Goal: Information Seeking & Learning: Learn about a topic

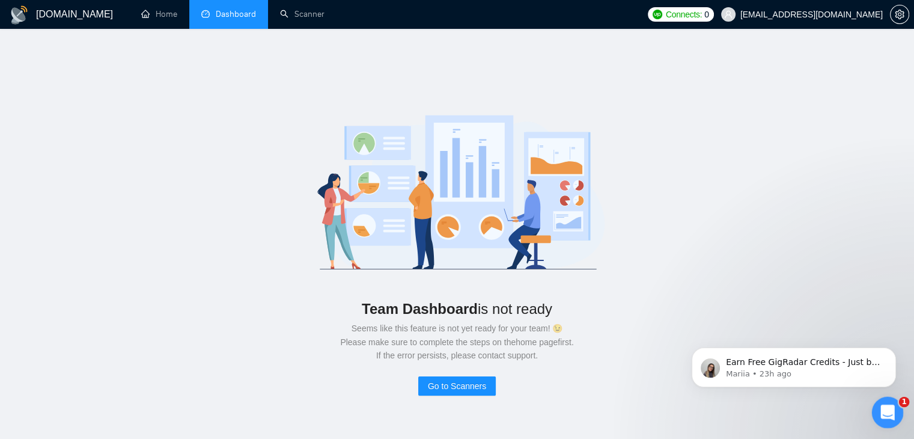
click at [883, 406] on icon "Open Intercom Messenger" at bounding box center [886, 411] width 20 height 20
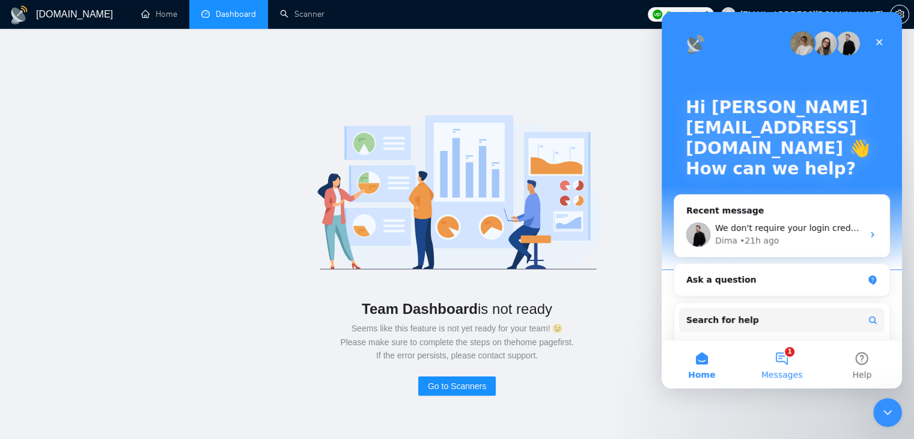
click at [786, 359] on button "1 Messages" at bounding box center [781, 364] width 80 height 48
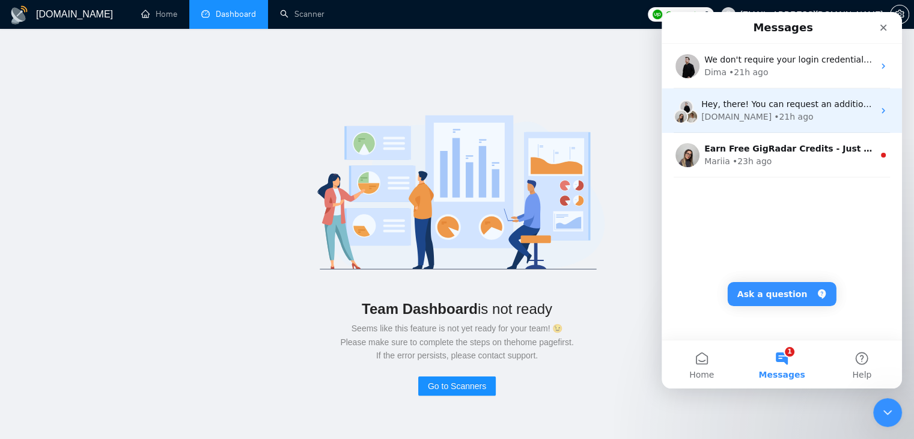
click at [774, 111] on div "• 21h ago" at bounding box center [793, 117] width 39 height 13
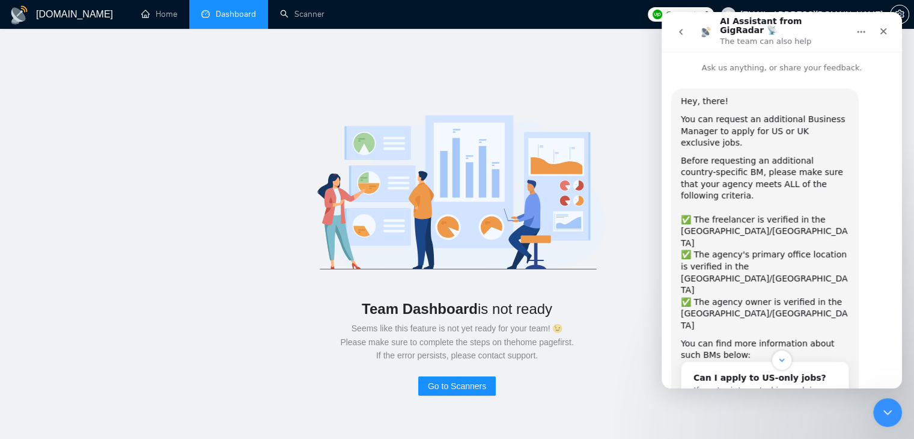
scroll to position [55, 0]
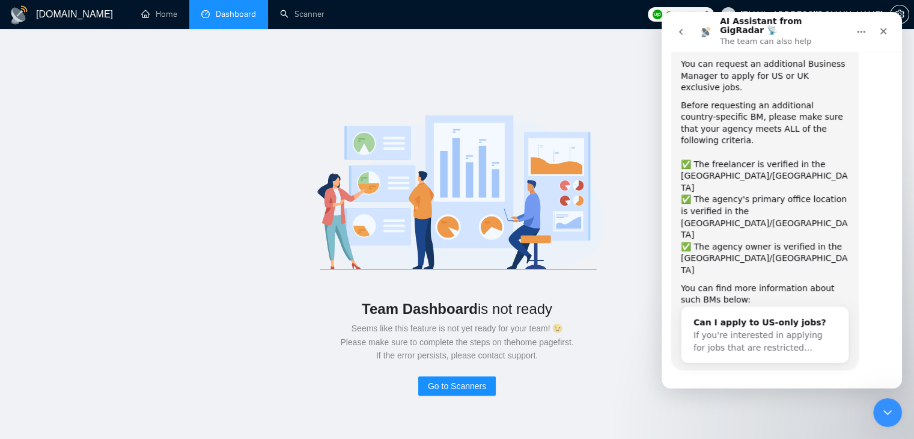
click at [685, 29] on icon "go back" at bounding box center [681, 32] width 10 height 10
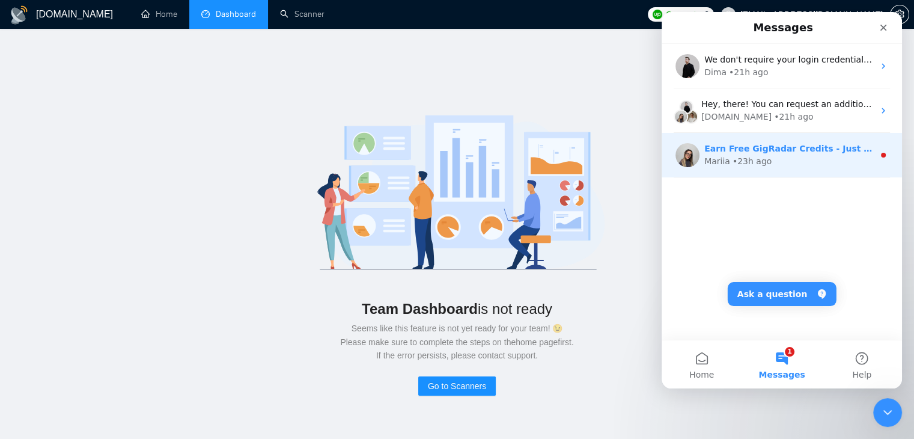
click at [774, 162] on div "Mariia • 23h ago" at bounding box center [788, 161] width 169 height 13
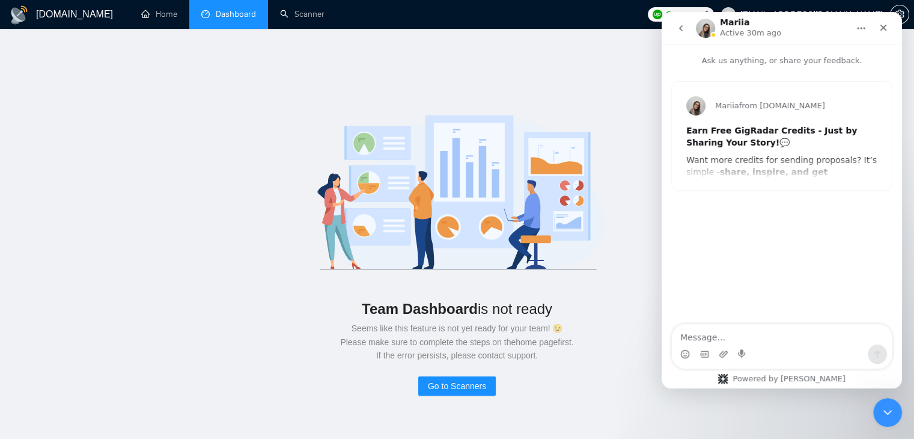
click at [784, 157] on div "Mariia from [DOMAIN_NAME] Earn Free GigRadar Credits - Just by Sharing Your Sto…" at bounding box center [782, 136] width 220 height 108
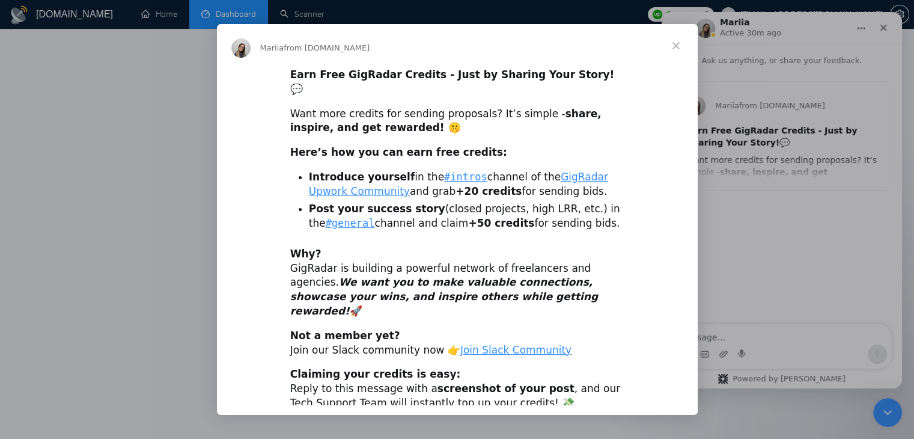
click at [733, 96] on div "Intercom messenger" at bounding box center [457, 219] width 914 height 439
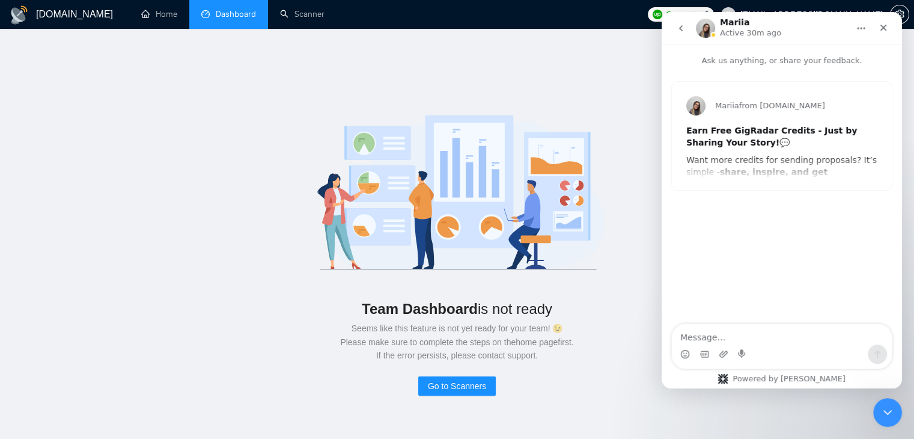
click at [683, 30] on icon "go back" at bounding box center [681, 28] width 10 height 10
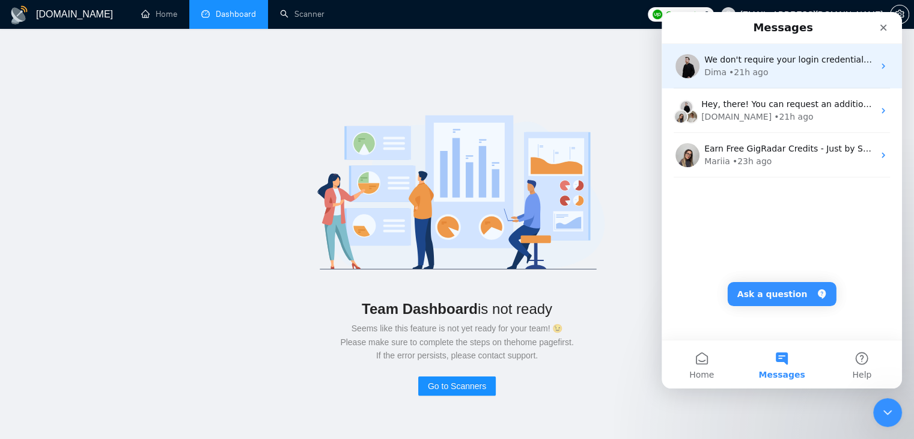
click at [786, 70] on div "Dima • 21h ago" at bounding box center [788, 72] width 169 height 13
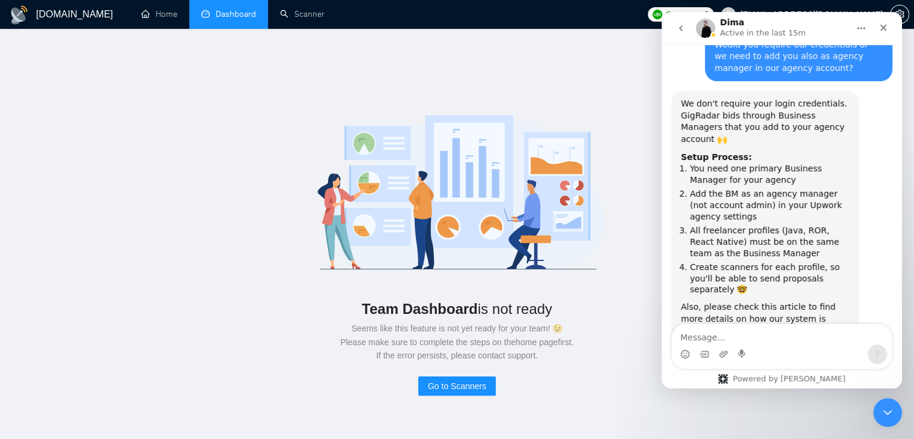
scroll to position [1335, 0]
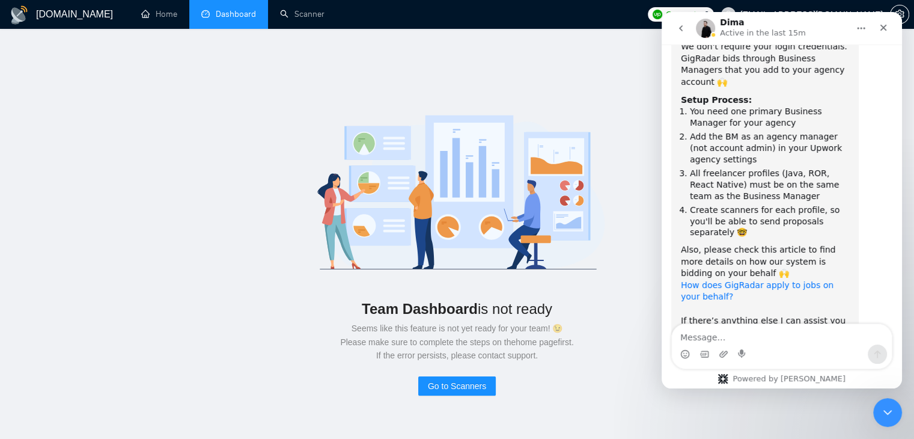
click at [753, 280] on link "How does GigRadar apply to jobs on your behalf?" at bounding box center [757, 291] width 153 height 22
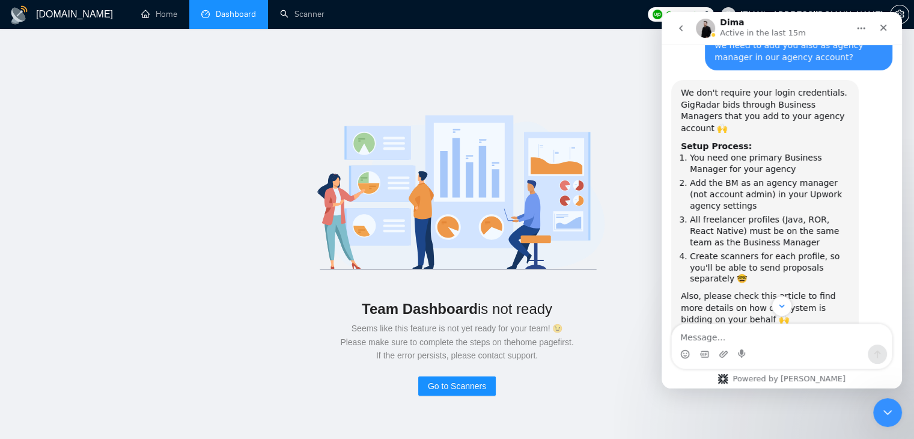
scroll to position [1291, 0]
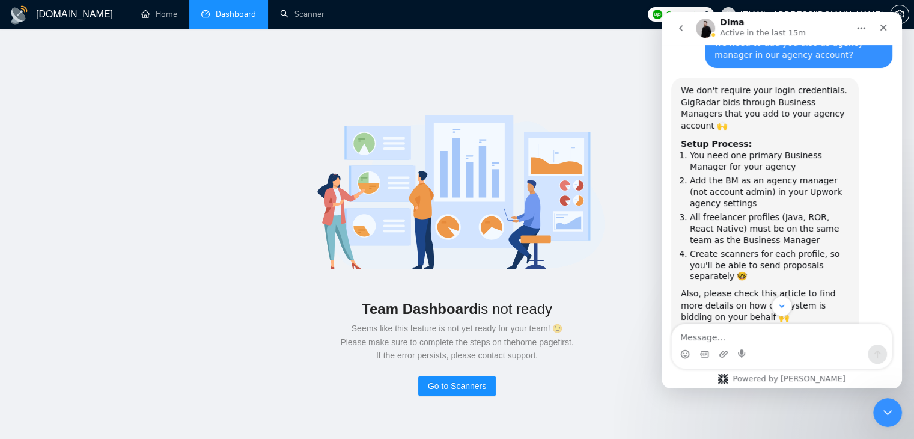
click at [735, 211] on li "All freelancer profiles (Java, ROR, React Native) must be on the same team as t…" at bounding box center [769, 228] width 159 height 34
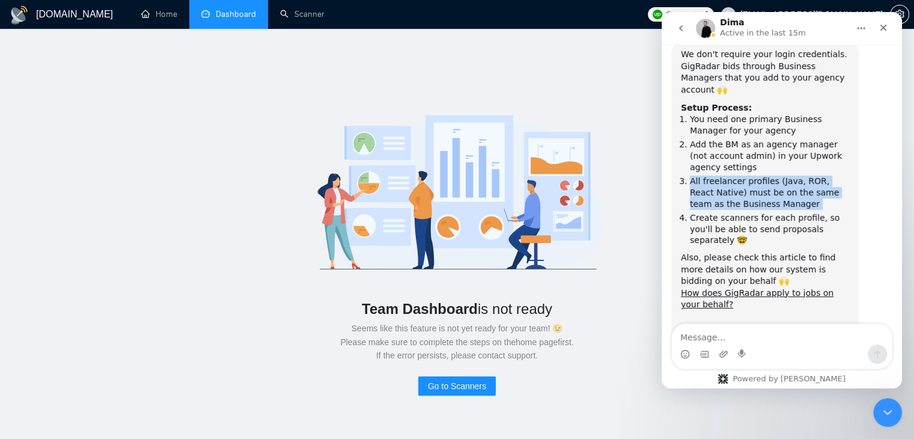
scroll to position [1335, 0]
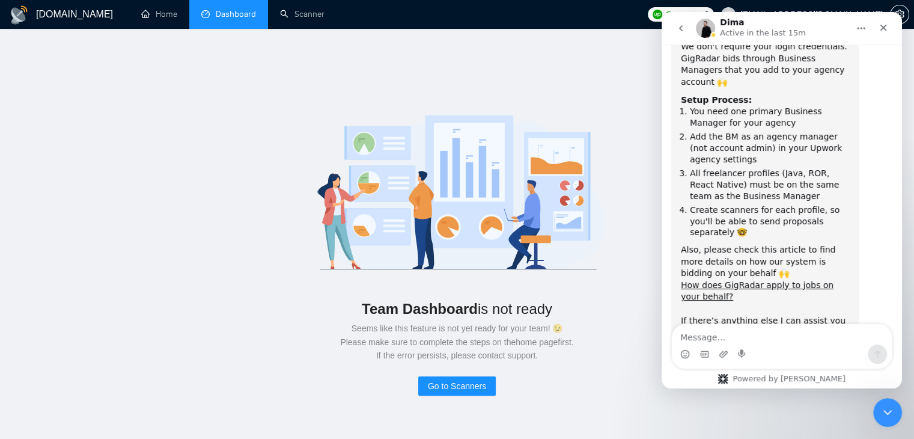
click at [752, 204] on li "Create scanners for each profile, so you'll be able to send proposals separatel…" at bounding box center [769, 221] width 159 height 34
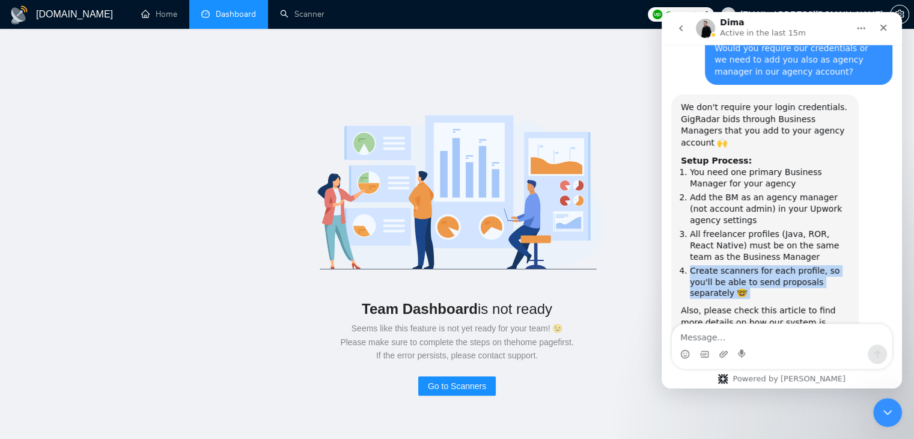
scroll to position [1274, 0]
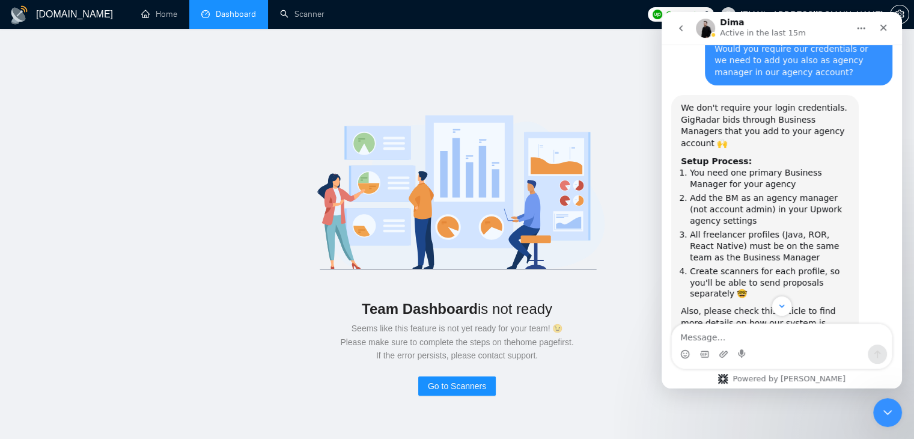
click at [752, 192] on li "Add the BM as an agency manager (not account admin) in your Upwork agency setti…" at bounding box center [769, 209] width 159 height 34
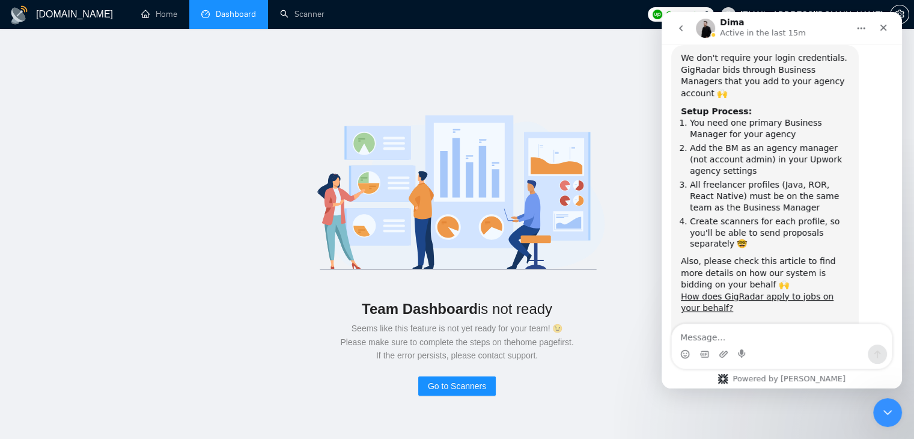
scroll to position [1324, 0]
click at [752, 215] on li "Create scanners for each profile, so you'll be able to send proposals separatel…" at bounding box center [769, 232] width 159 height 34
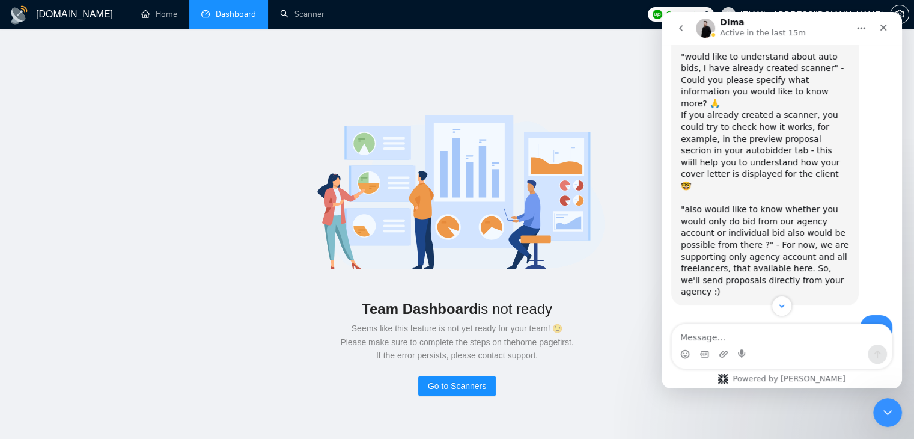
scroll to position [705, 0]
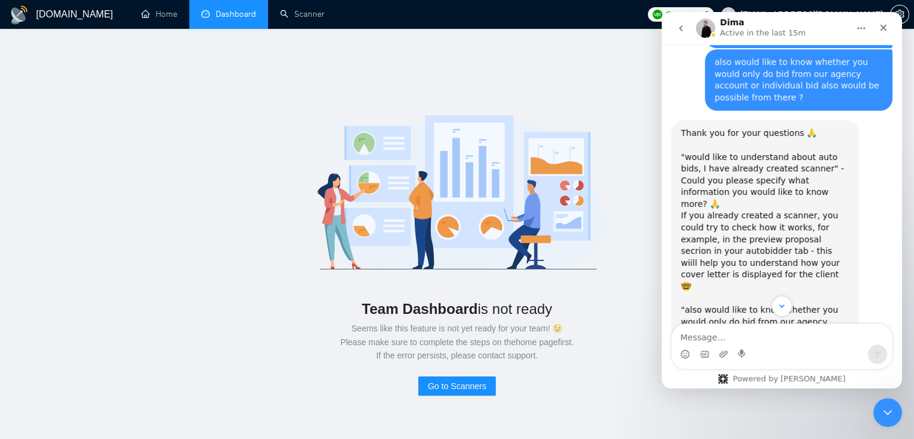
click at [752, 183] on div "Thank you for your questions 🙏 "would like to understand about auto bids, I hav…" at bounding box center [765, 262] width 168 height 271
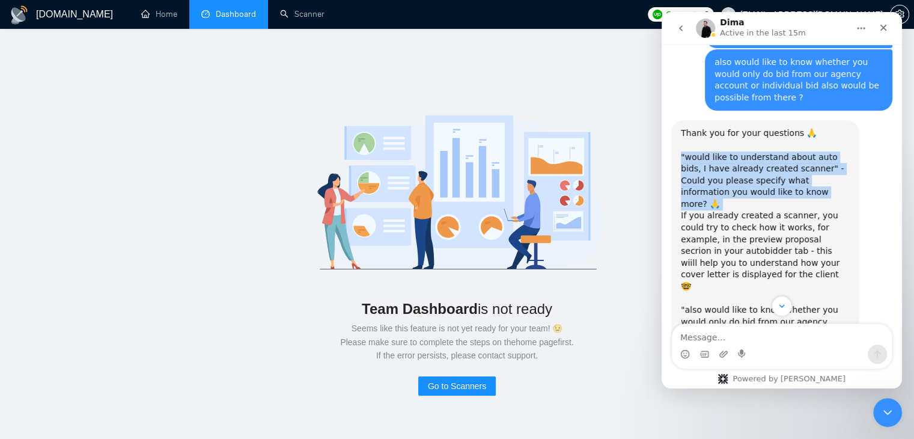
click at [752, 183] on div "Thank you for your questions 🙏 "would like to understand about auto bids, I hav…" at bounding box center [765, 262] width 168 height 271
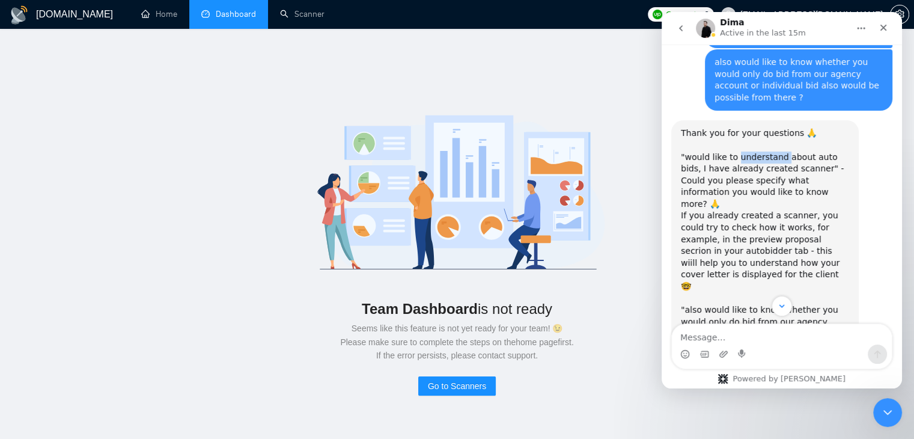
click at [752, 183] on div "Thank you for your questions 🙏 "would like to understand about auto bids, I hav…" at bounding box center [765, 262] width 168 height 271
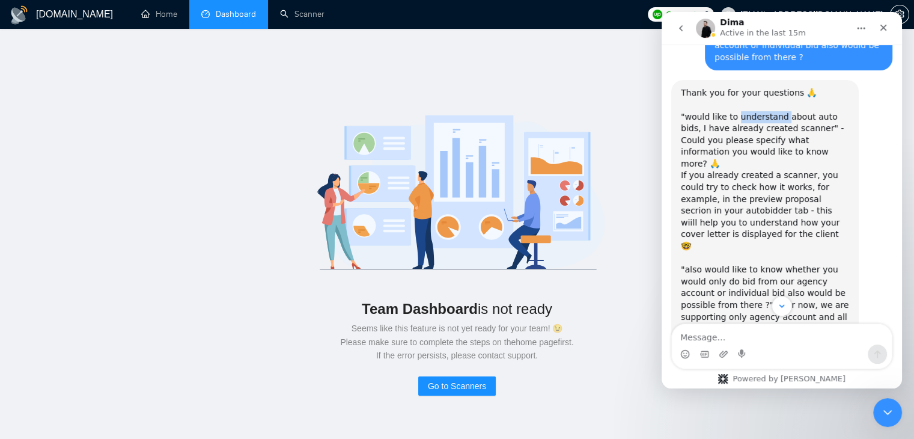
scroll to position [746, 0]
click at [752, 183] on div "Thank you for your questions 🙏 "would like to understand about auto bids, I hav…" at bounding box center [765, 222] width 168 height 271
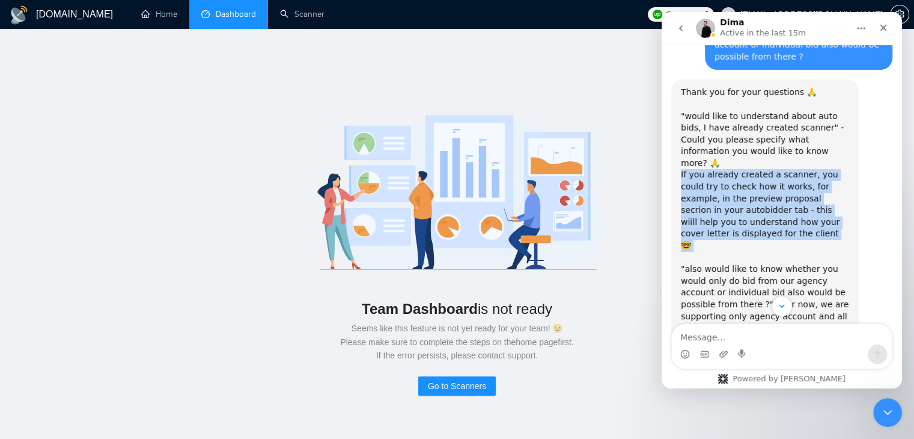
click at [752, 183] on div "Thank you for your questions 🙏 "would like to understand about auto bids, I hav…" at bounding box center [765, 222] width 168 height 271
click at [735, 202] on div "Thank you for your questions 🙏 "would like to understand about auto bids, I hav…" at bounding box center [765, 222] width 168 height 271
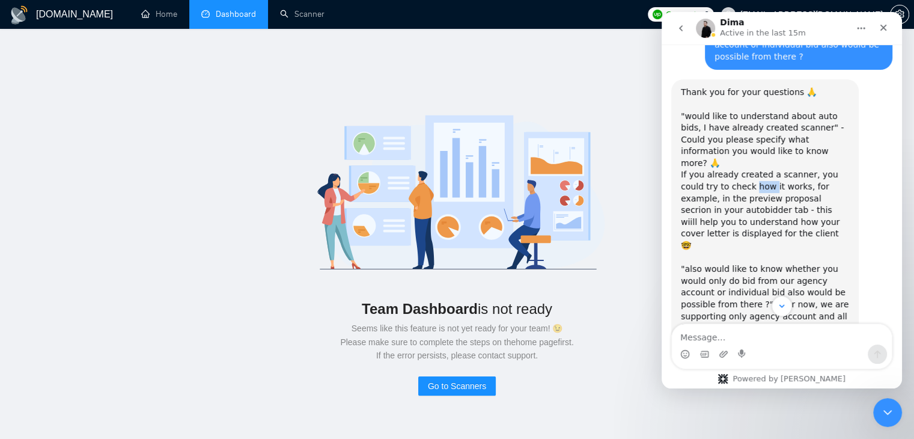
click at [735, 202] on div "Thank you for your questions 🙏 "would like to understand about auto bids, I hav…" at bounding box center [765, 222] width 168 height 271
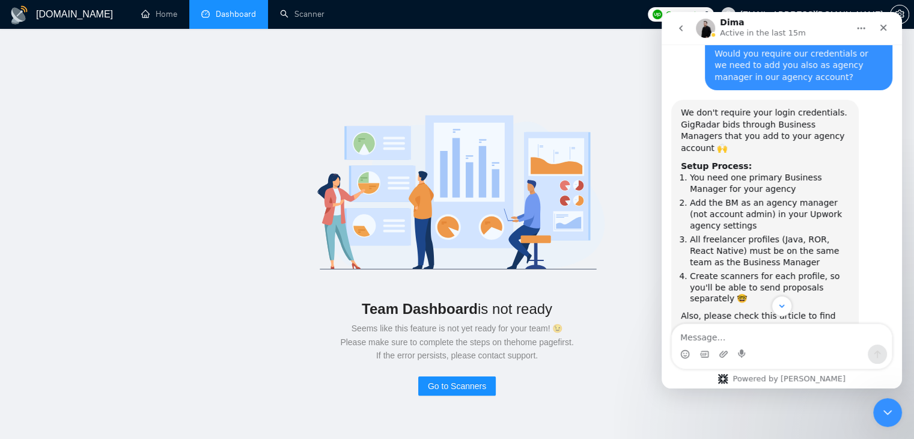
scroll to position [1274, 0]
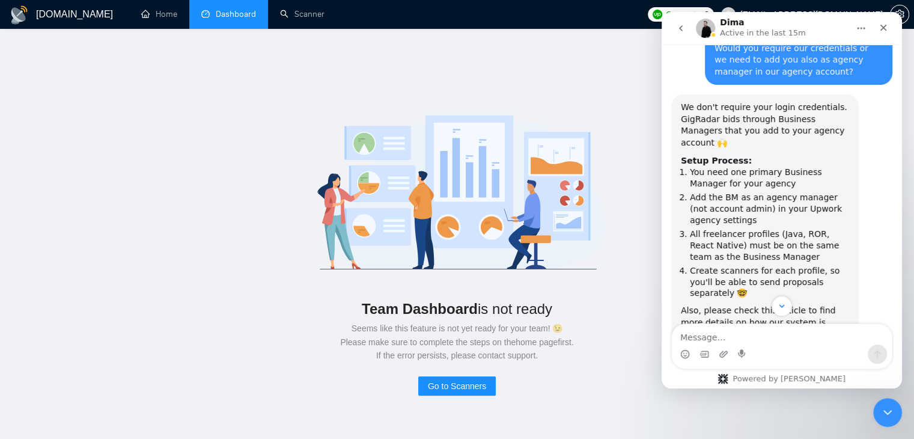
click at [755, 228] on li "All freelancer profiles (Java, ROR, React Native) must be on the same team as t…" at bounding box center [769, 245] width 159 height 34
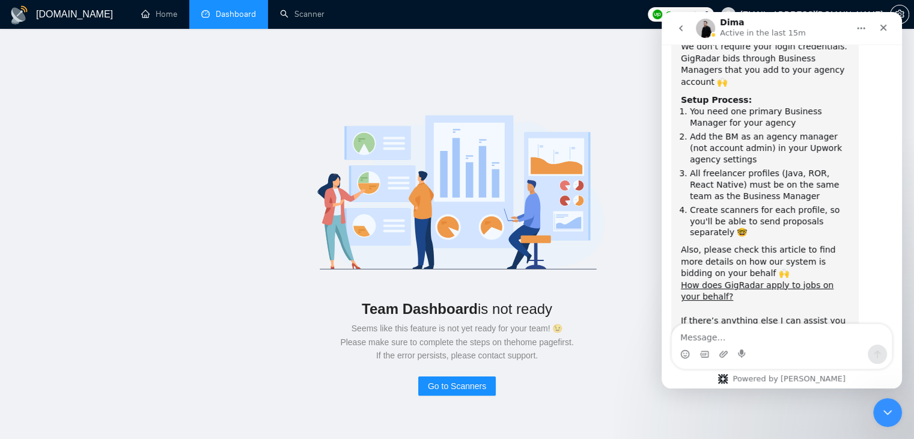
click at [731, 204] on li "Create scanners for each profile, so you'll be able to send proposals separatel…" at bounding box center [769, 221] width 159 height 34
click at [770, 204] on li "Create scanners for each profile, so you'll be able to send proposals separatel…" at bounding box center [769, 221] width 159 height 34
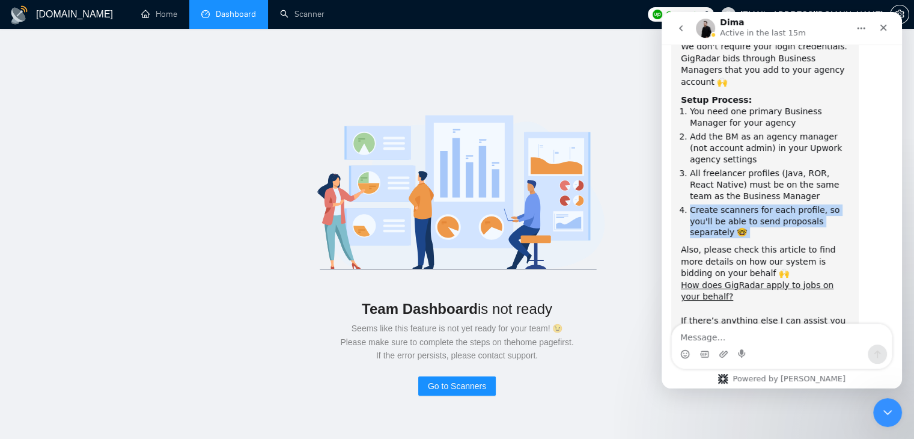
click at [770, 204] on li "Create scanners for each profile, so you'll be able to send proposals separatel…" at bounding box center [769, 221] width 159 height 34
click at [726, 168] on li "All freelancer profiles (Java, ROR, React Native) must be on the same team as t…" at bounding box center [769, 185] width 159 height 34
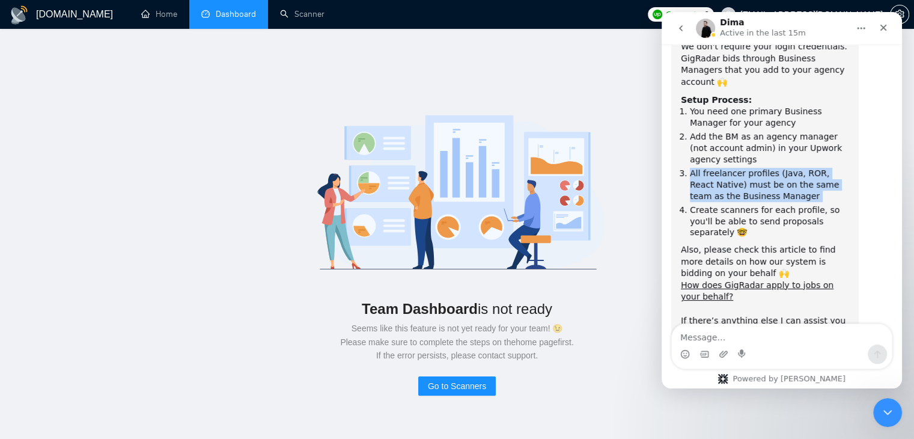
click at [726, 168] on li "All freelancer profiles (Java, ROR, React Native) must be on the same team as t…" at bounding box center [769, 185] width 159 height 34
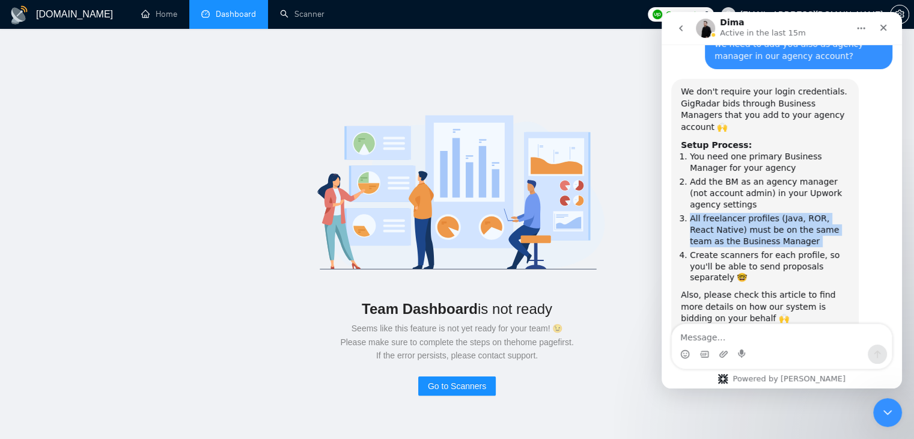
scroll to position [1289, 0]
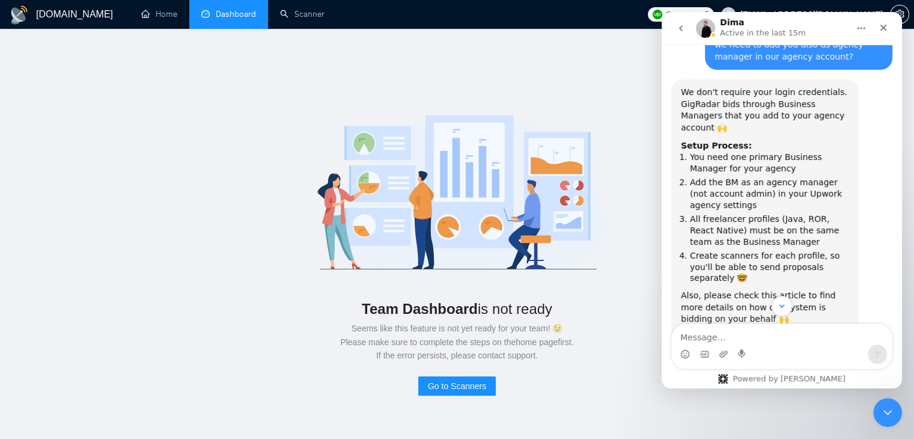
click at [726, 177] on li "Add the BM as an agency manager (not account admin) in your Upwork agency setti…" at bounding box center [769, 194] width 159 height 34
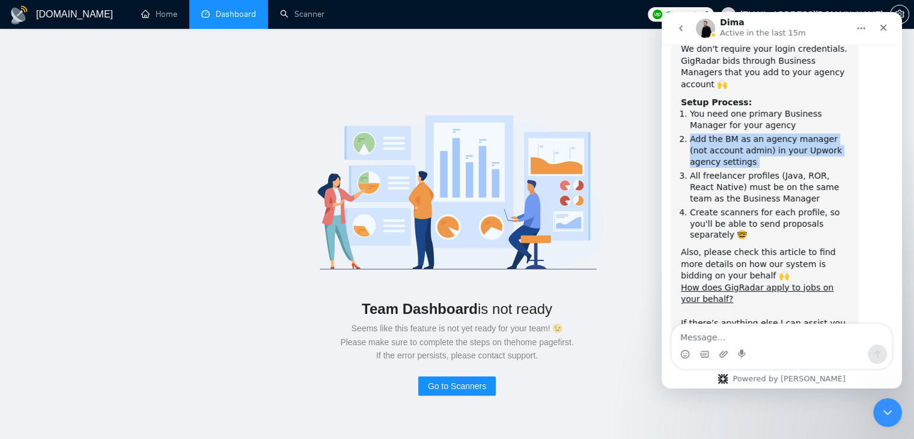
scroll to position [1335, 0]
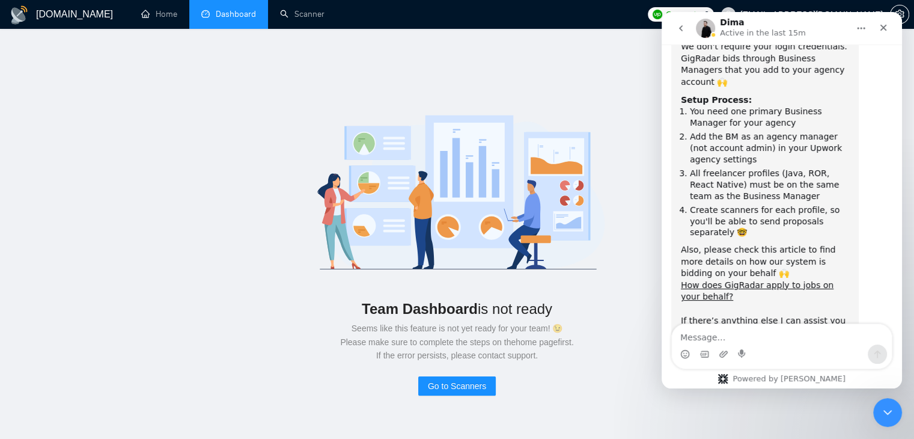
click at [759, 204] on li "Create scanners for each profile, so you'll be able to send proposals separatel…" at bounding box center [769, 221] width 159 height 34
click at [682, 25] on icon "go back" at bounding box center [681, 28] width 10 height 10
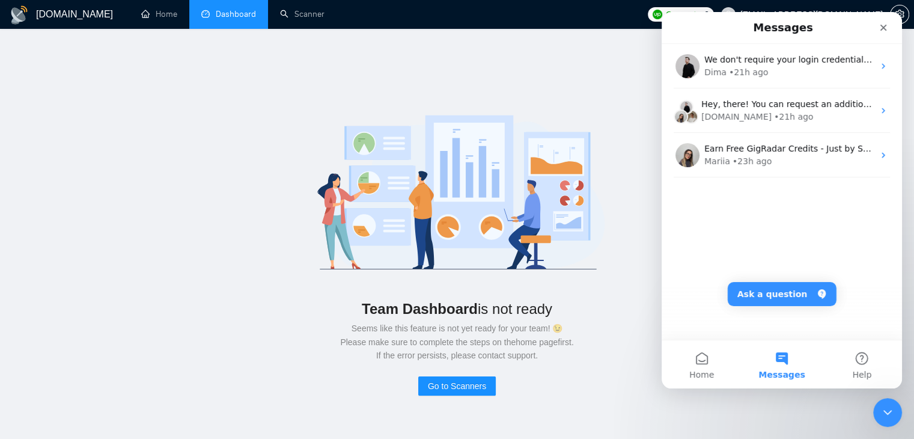
scroll to position [0, 0]
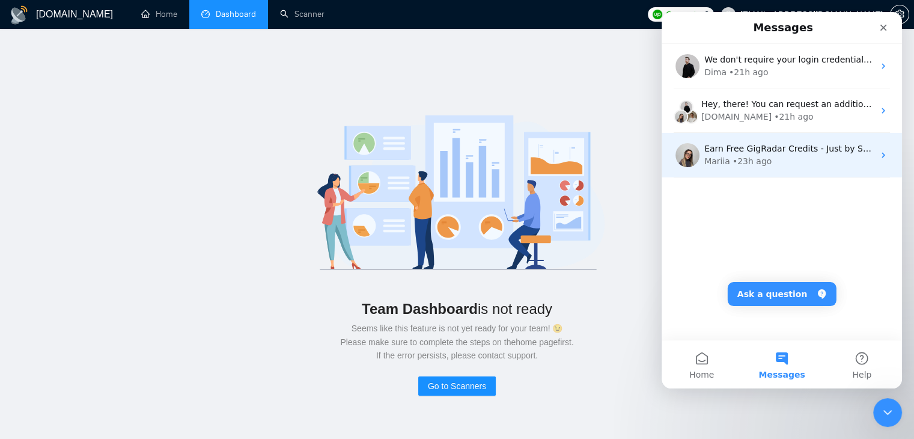
click at [746, 161] on div "• 23h ago" at bounding box center [751, 161] width 39 height 13
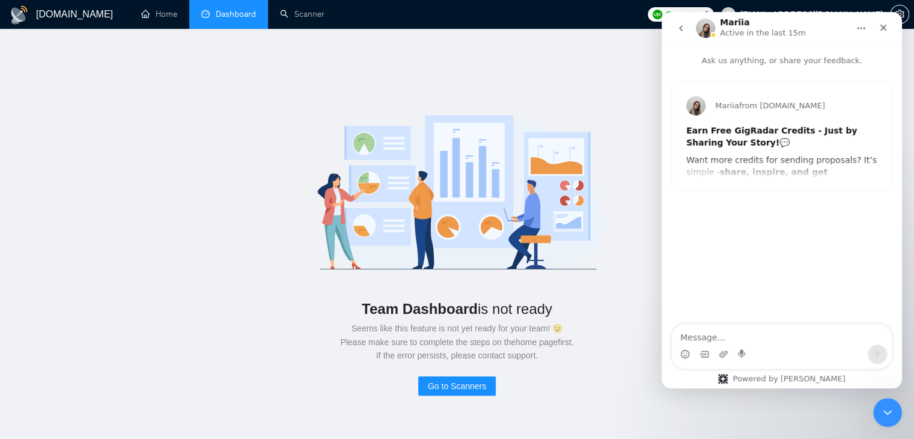
click at [683, 35] on button "go back" at bounding box center [680, 28] width 23 height 23
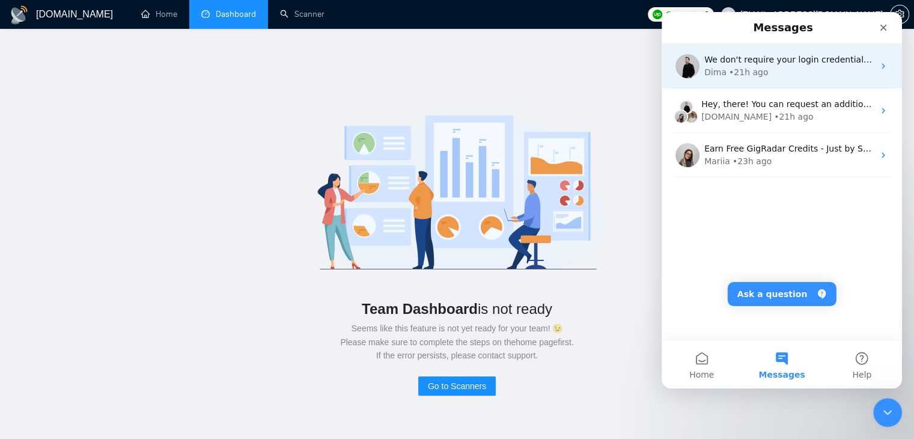
click at [775, 72] on div "Dima • 21h ago" at bounding box center [788, 72] width 169 height 13
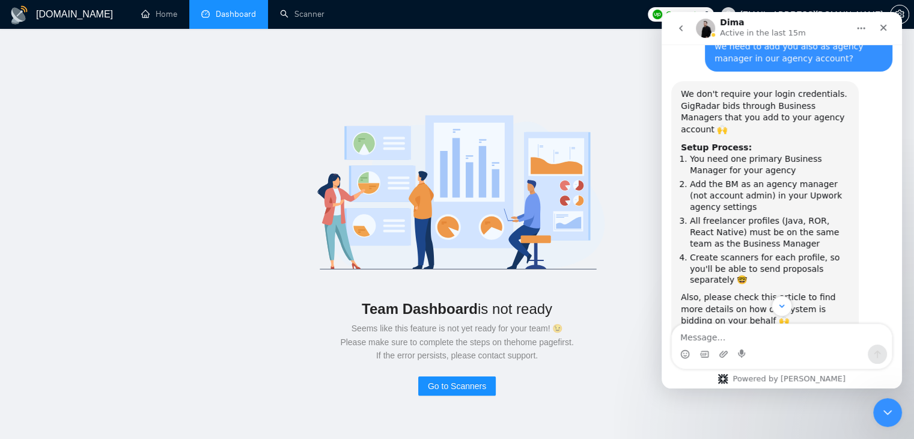
scroll to position [1335, 0]
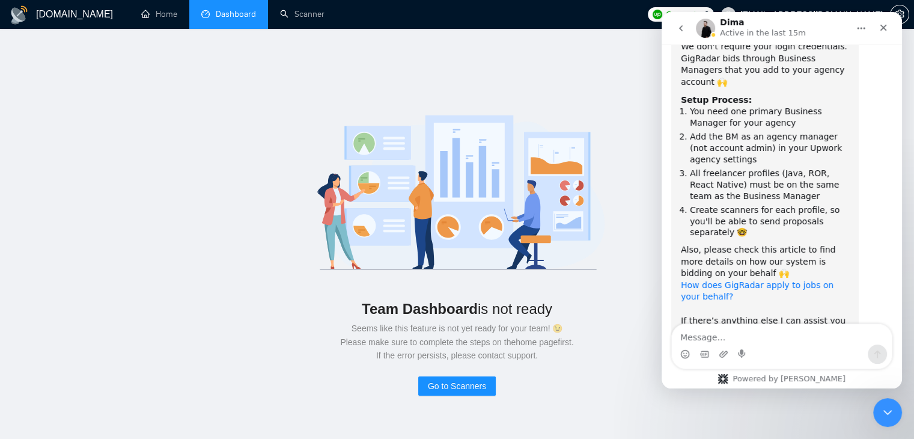
click at [734, 280] on link "How does GigRadar apply to jobs on your behalf?" at bounding box center [757, 291] width 153 height 22
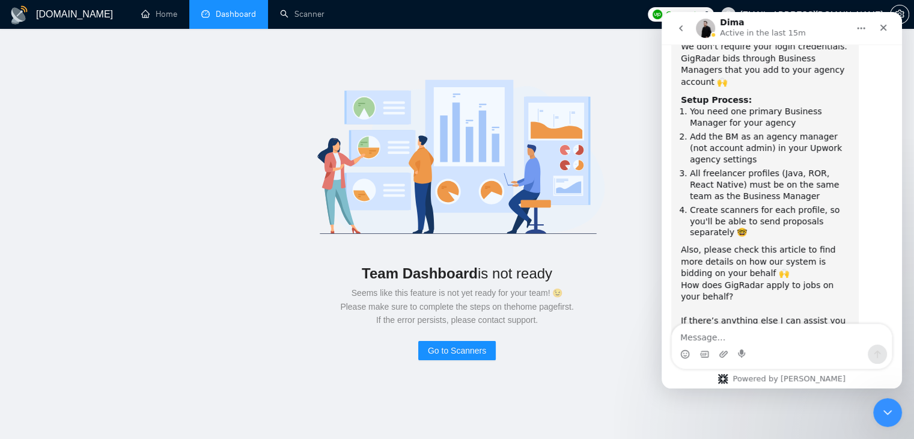
scroll to position [55, 0]
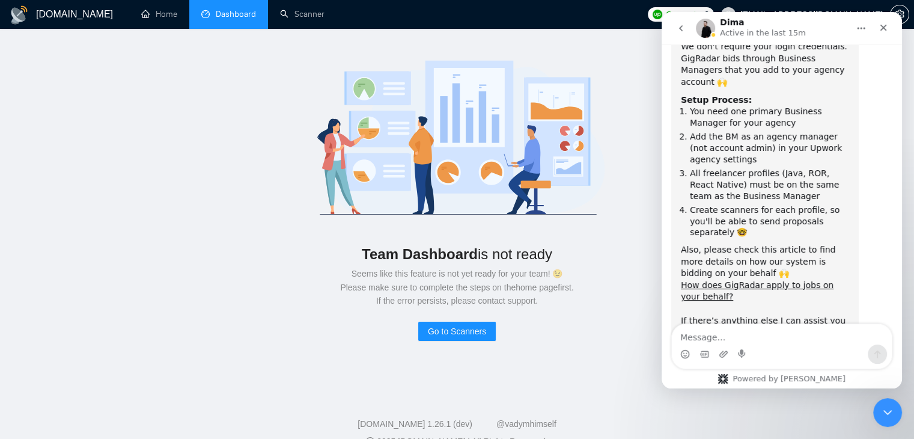
click at [625, 185] on img at bounding box center [457, 136] width 342 height 180
click at [320, 16] on link "Scanner" at bounding box center [302, 14] width 44 height 10
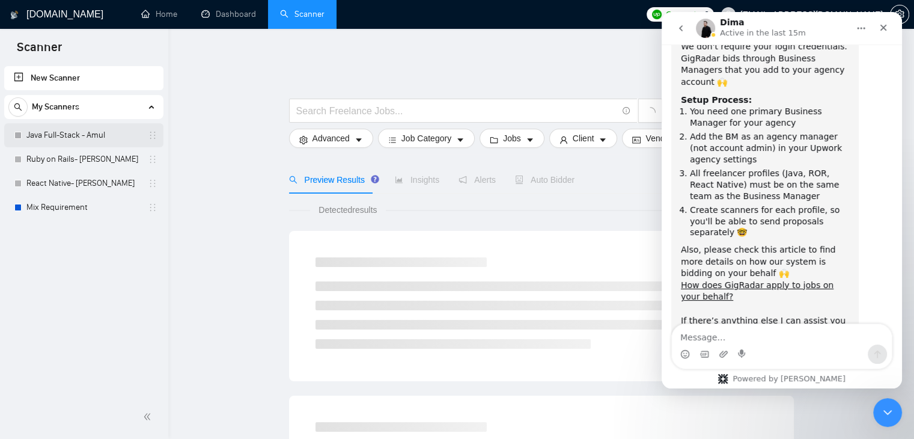
click at [82, 132] on link "Java Full-Stack - Amul" at bounding box center [83, 135] width 114 height 24
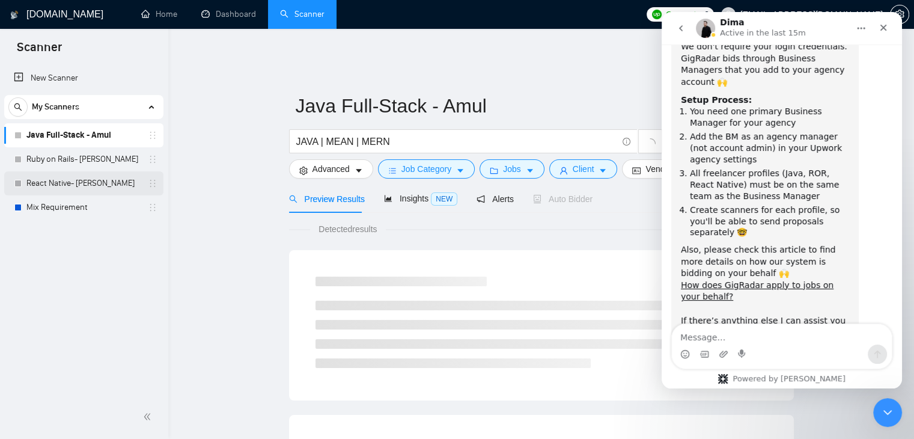
click at [74, 192] on link "React Native- [PERSON_NAME]" at bounding box center [83, 183] width 114 height 24
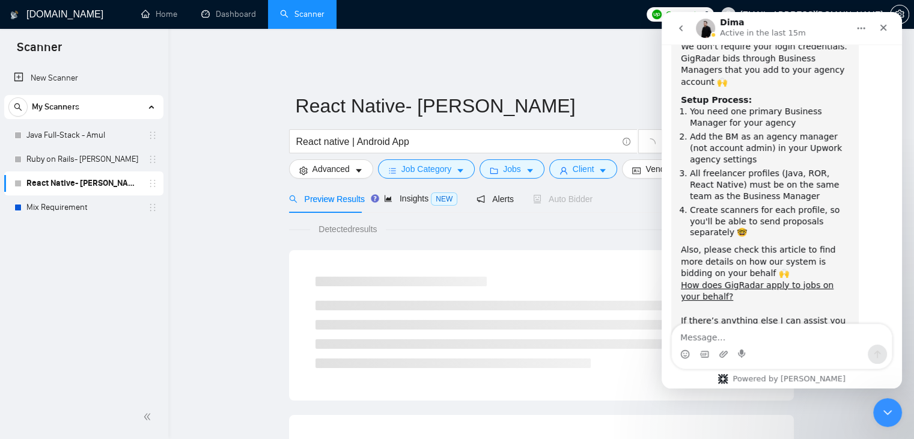
click at [84, 171] on link "React Native- [PERSON_NAME]" at bounding box center [83, 183] width 114 height 24
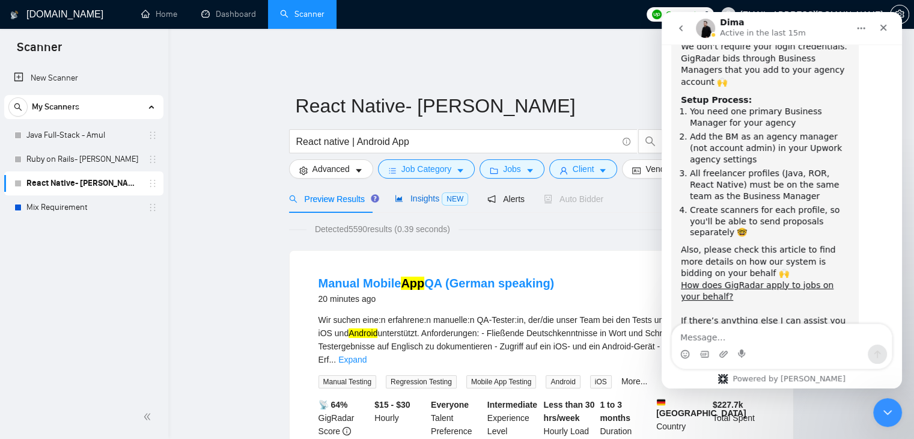
click at [413, 193] on span "Insights NEW" at bounding box center [431, 198] width 73 height 10
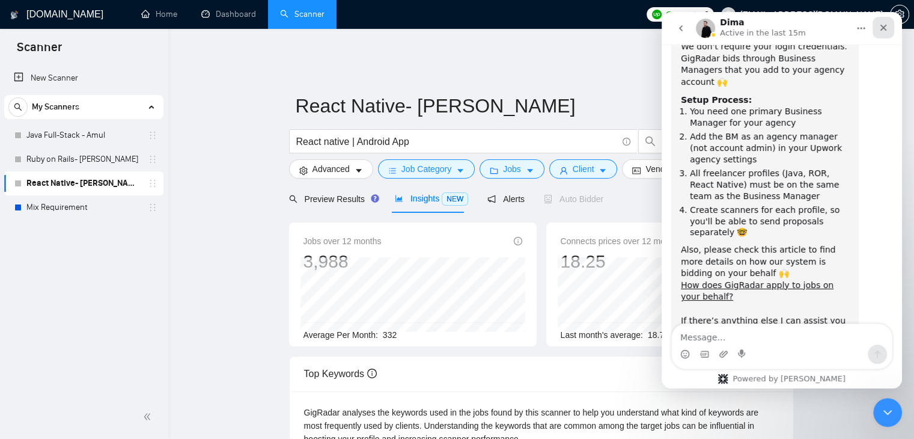
click at [883, 28] on icon "Close" at bounding box center [883, 28] width 7 height 7
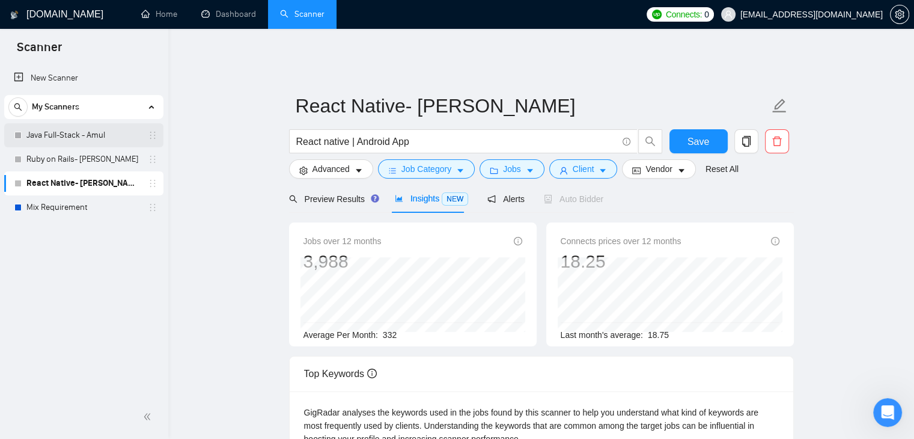
scroll to position [1335, 0]
click at [62, 141] on link "Java Full-Stack - Amul" at bounding box center [83, 135] width 114 height 24
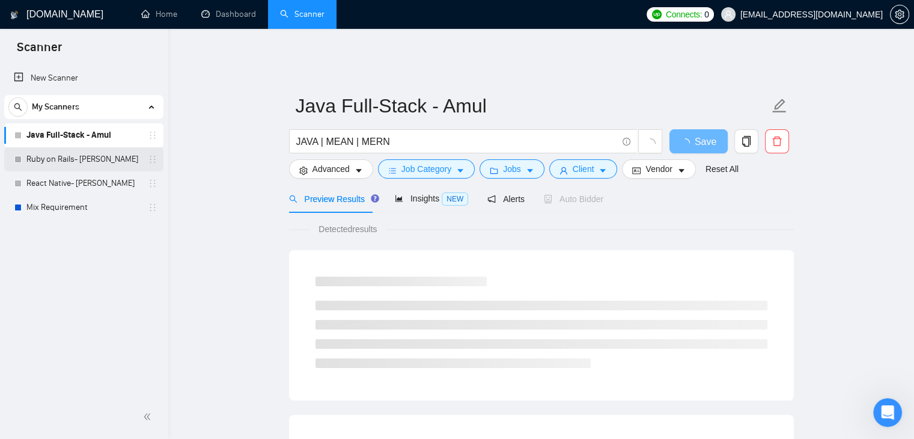
click at [71, 162] on link "Ruby on Rails- [PERSON_NAME]" at bounding box center [83, 159] width 114 height 24
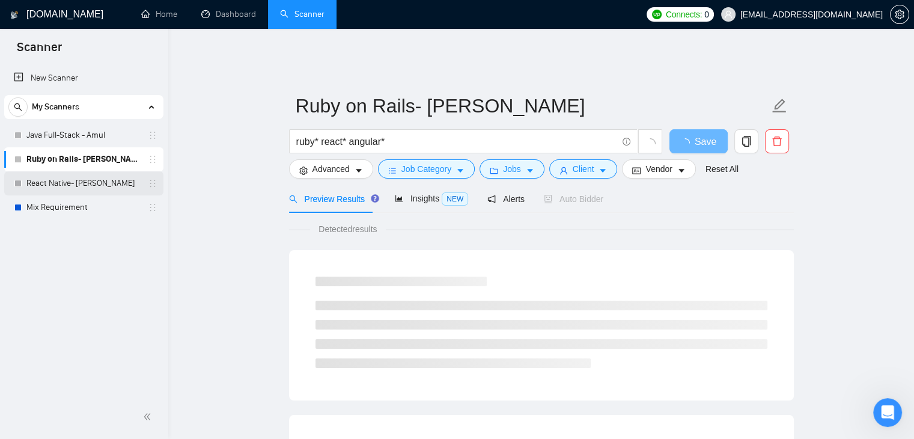
click at [77, 186] on link "React Native- [PERSON_NAME]" at bounding box center [83, 183] width 114 height 24
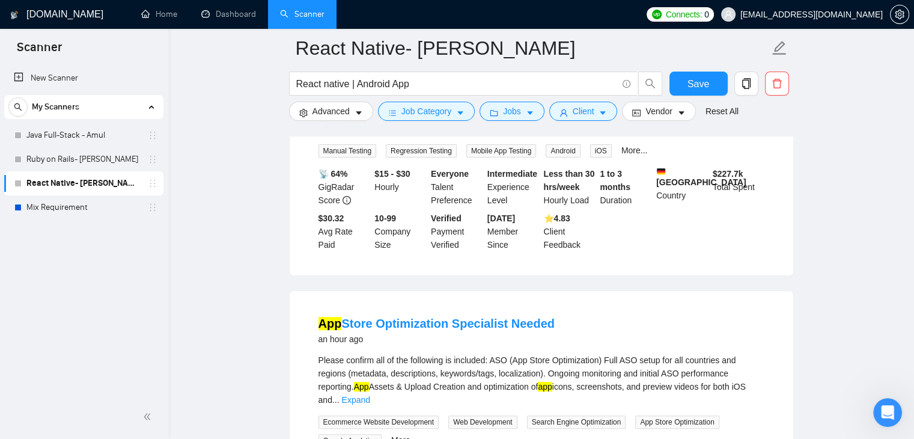
scroll to position [541, 0]
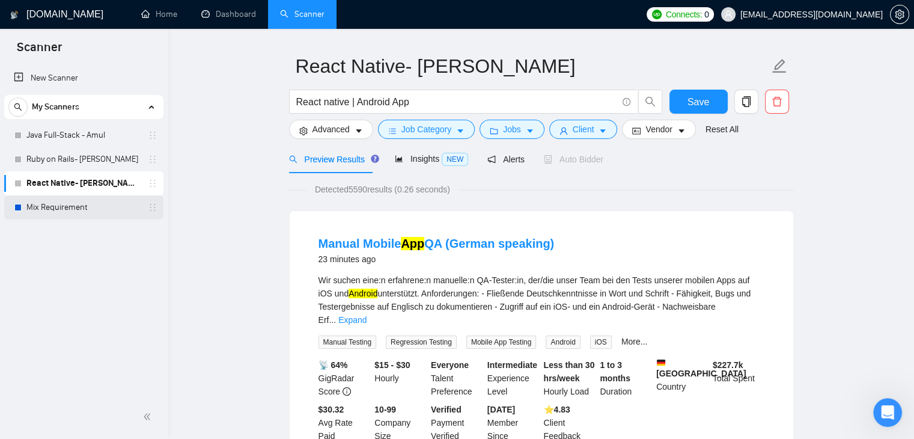
scroll to position [0, 0]
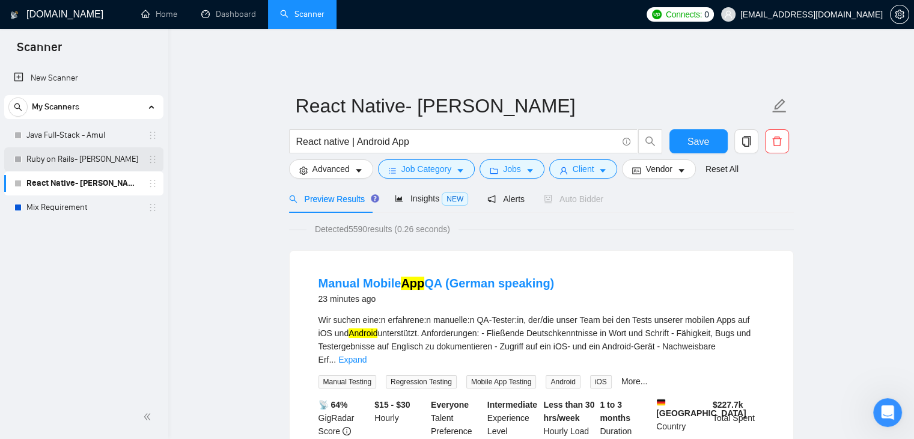
click at [55, 160] on link "Ruby on Rails- [PERSON_NAME]" at bounding box center [83, 159] width 114 height 24
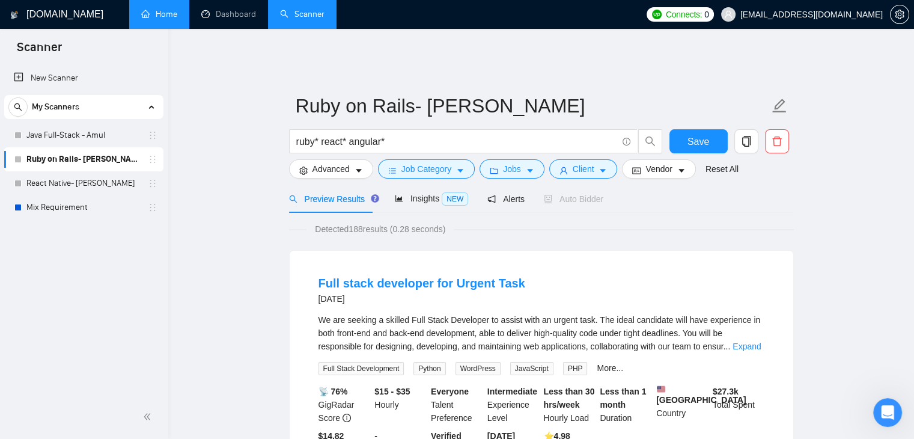
click at [154, 9] on link "Home" at bounding box center [159, 14] width 36 height 10
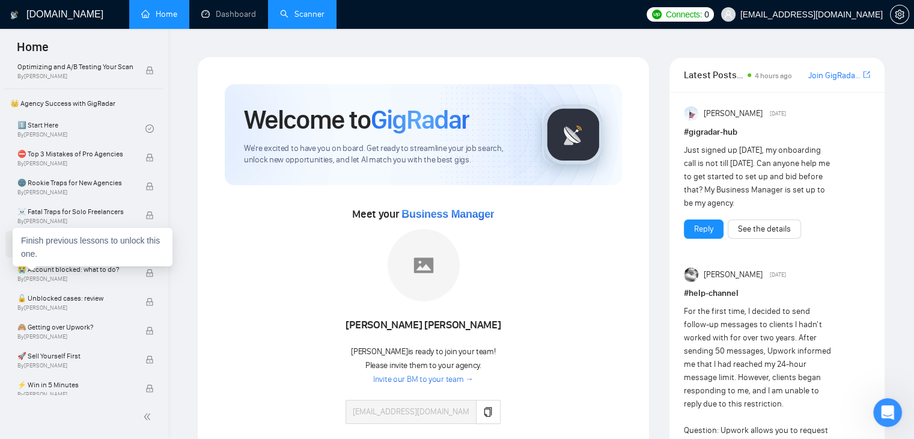
scroll to position [180, 0]
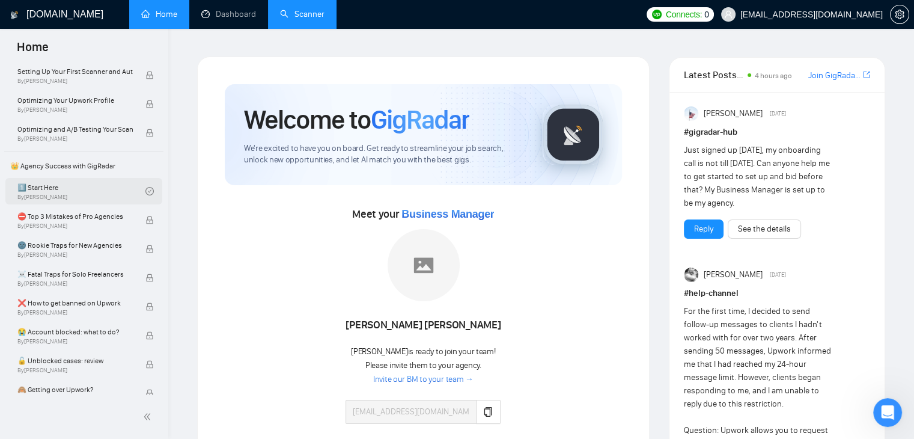
click at [104, 189] on link "1️⃣ Start Here By [PERSON_NAME]" at bounding box center [81, 191] width 128 height 26
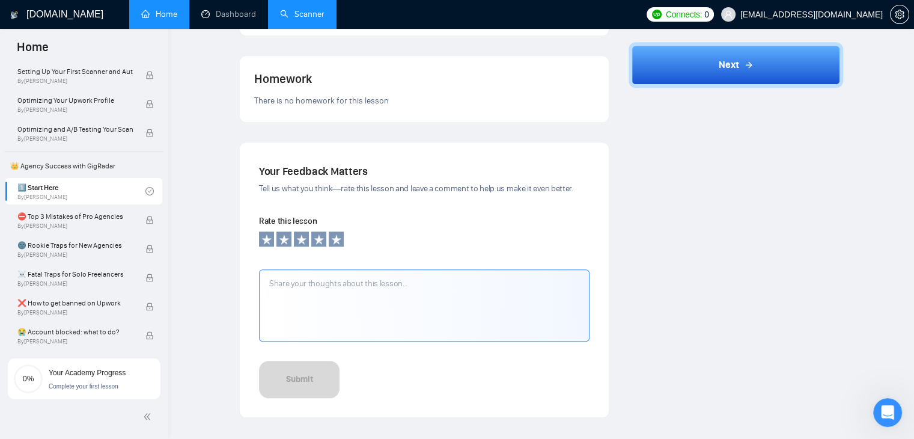
scroll to position [1034, 0]
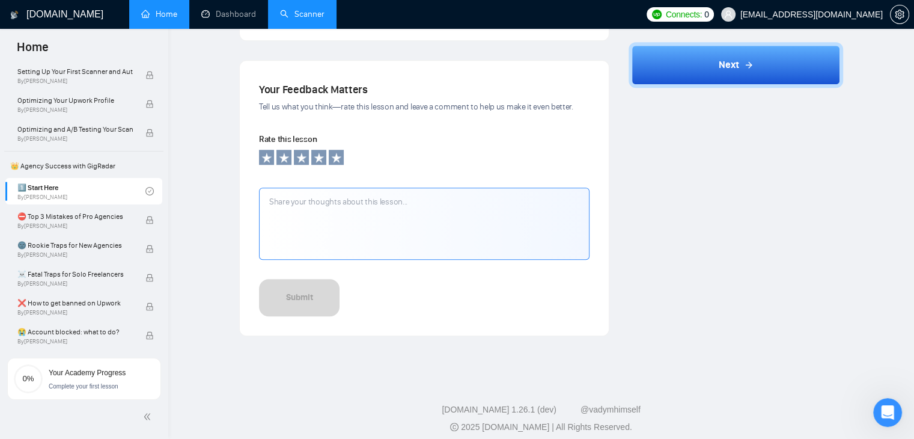
click at [379, 202] on textarea at bounding box center [424, 223] width 330 height 72
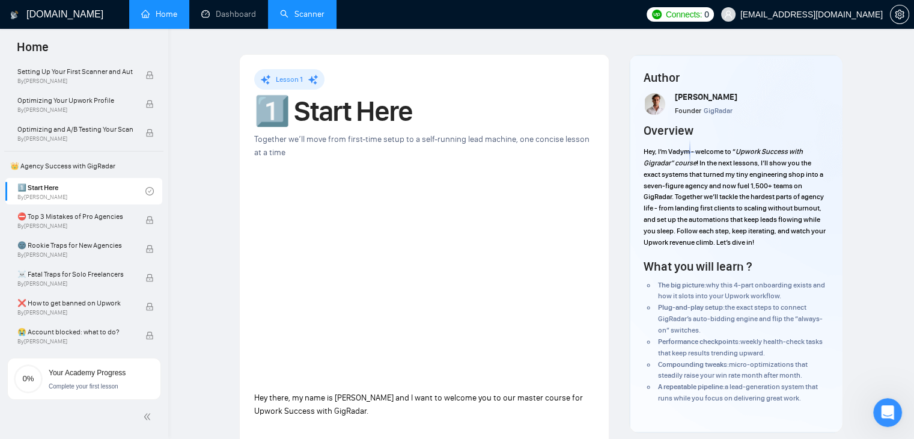
scroll to position [0, 0]
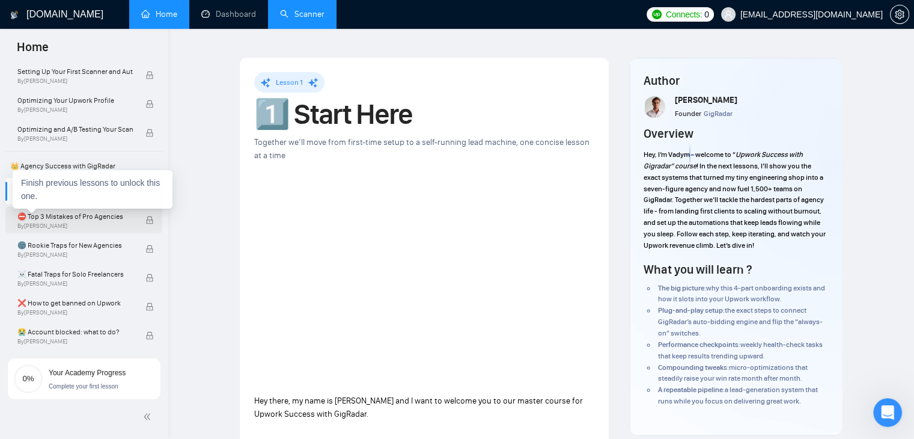
click at [65, 217] on span "⛔ Top 3 Mistakes of Pro Agencies" at bounding box center [74, 216] width 115 height 12
click at [133, 221] on div "⛔ Top 3 Mistakes of Pro Agencies By [PERSON_NAME]" at bounding box center [81, 220] width 128 height 26
click at [99, 161] on span "👑 Agency Success with GigRadar" at bounding box center [83, 166] width 157 height 24
click at [120, 169] on span "👑 Agency Success with GigRadar" at bounding box center [83, 166] width 157 height 24
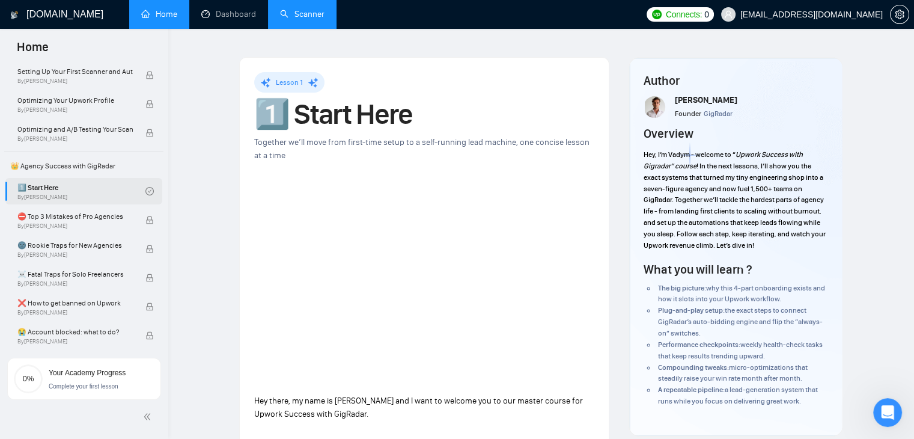
click at [50, 193] on link "1️⃣ Start Here By [PERSON_NAME]" at bounding box center [81, 191] width 128 height 26
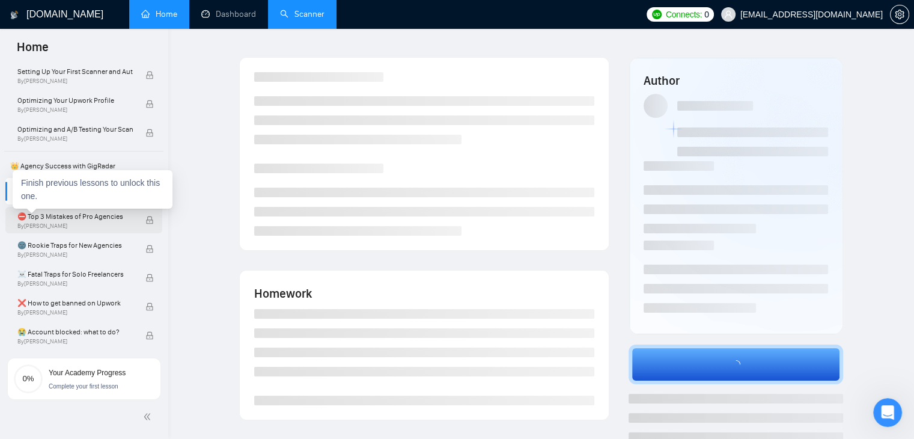
click at [66, 219] on span "⛔ Top 3 Mistakes of Pro Agencies" at bounding box center [74, 216] width 115 height 12
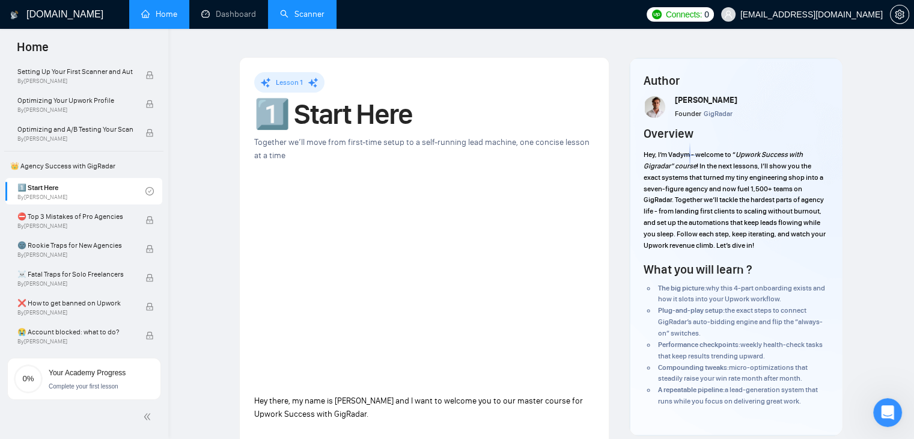
click at [105, 379] on div "Complete your first lesson" at bounding box center [87, 384] width 77 height 13
click at [91, 385] on span "Complete your first lesson" at bounding box center [84, 386] width 70 height 7
click at [85, 389] on span "Complete your first lesson" at bounding box center [84, 386] width 70 height 7
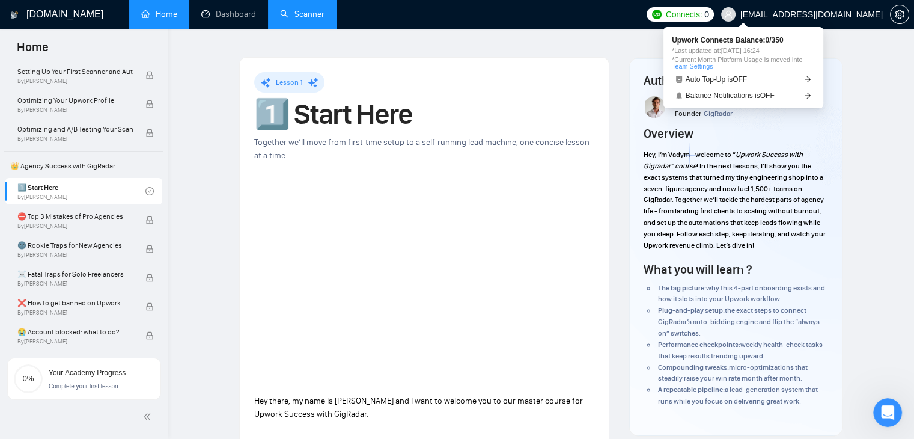
click at [709, 11] on span "0" at bounding box center [706, 14] width 5 height 13
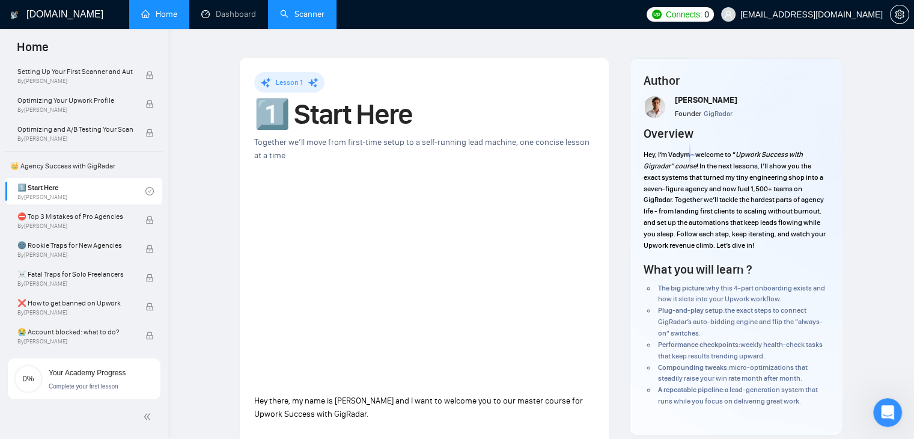
click at [123, 214] on span "⛔ Top 3 Mistakes of Pro Agencies" at bounding box center [74, 216] width 115 height 12
click at [117, 371] on span "Your Academy Progress" at bounding box center [87, 372] width 77 height 8
click at [93, 385] on span "Complete your first lesson" at bounding box center [84, 386] width 70 height 7
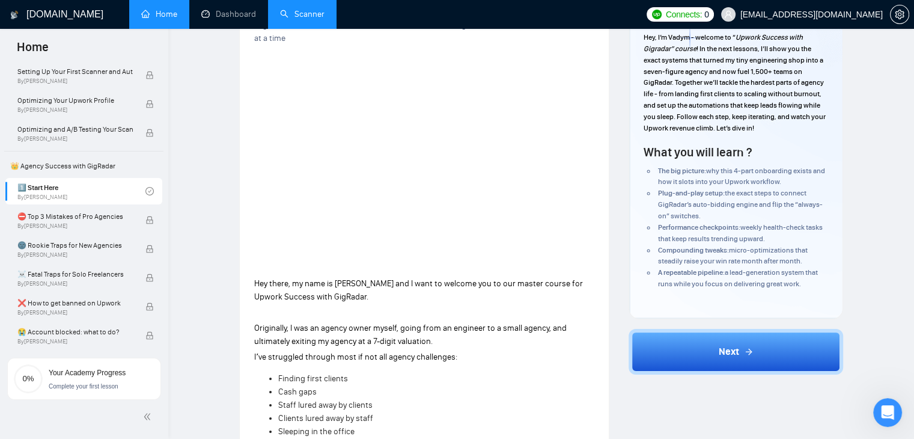
scroll to position [180, 0]
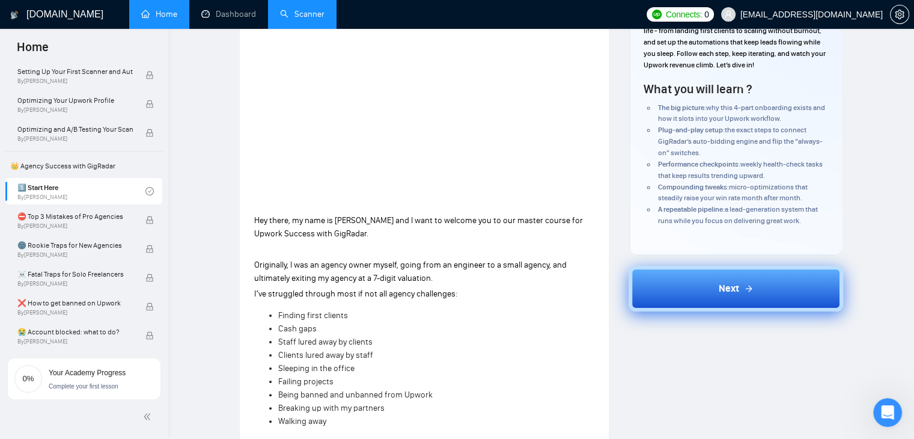
click at [685, 270] on button "Next" at bounding box center [735, 289] width 214 height 46
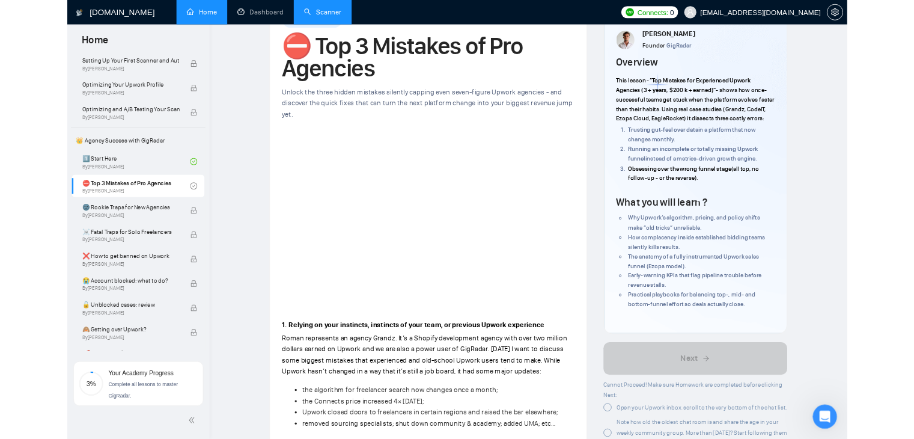
scroll to position [1335, 0]
